Goal: Task Accomplishment & Management: Manage account settings

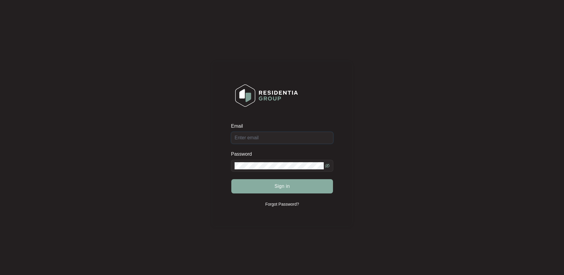
type input "[EMAIL_ADDRESS][DOMAIN_NAME]"
click at [293, 187] on button "Sign in" at bounding box center [282, 186] width 102 height 14
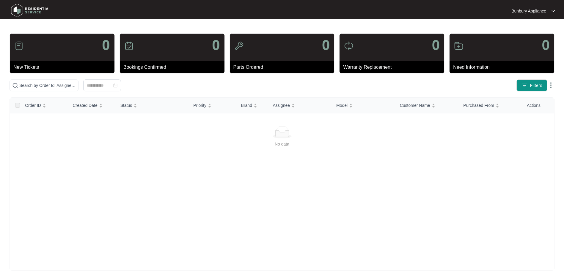
click at [546, 8] on p "Bunbury Appliance" at bounding box center [529, 11] width 35 height 6
click at [537, 17] on li "Settings" at bounding box center [533, 21] width 41 height 10
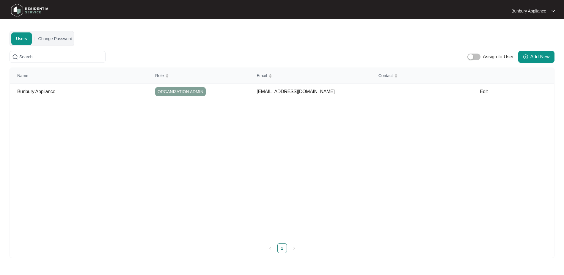
click at [22, 39] on div "Users" at bounding box center [21, 38] width 21 height 12
click at [17, 10] on img at bounding box center [30, 10] width 42 height 18
